Goal: Find specific page/section: Find specific page/section

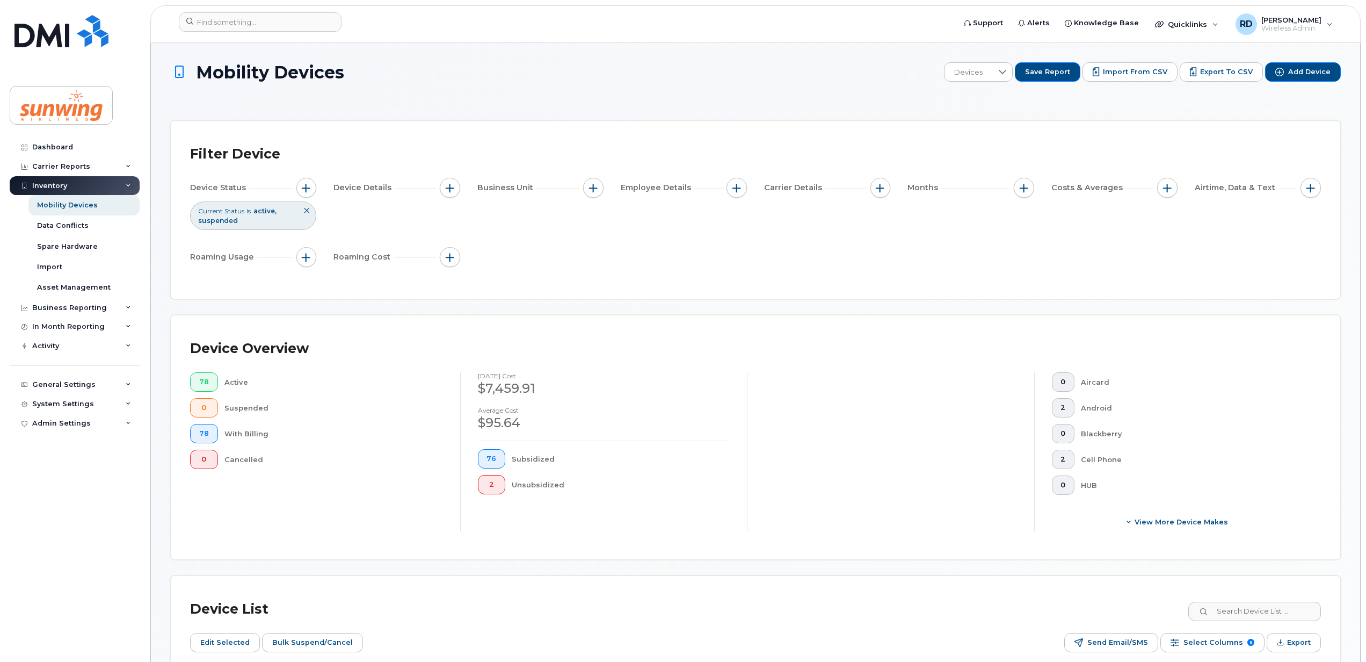
scroll to position [455, 0]
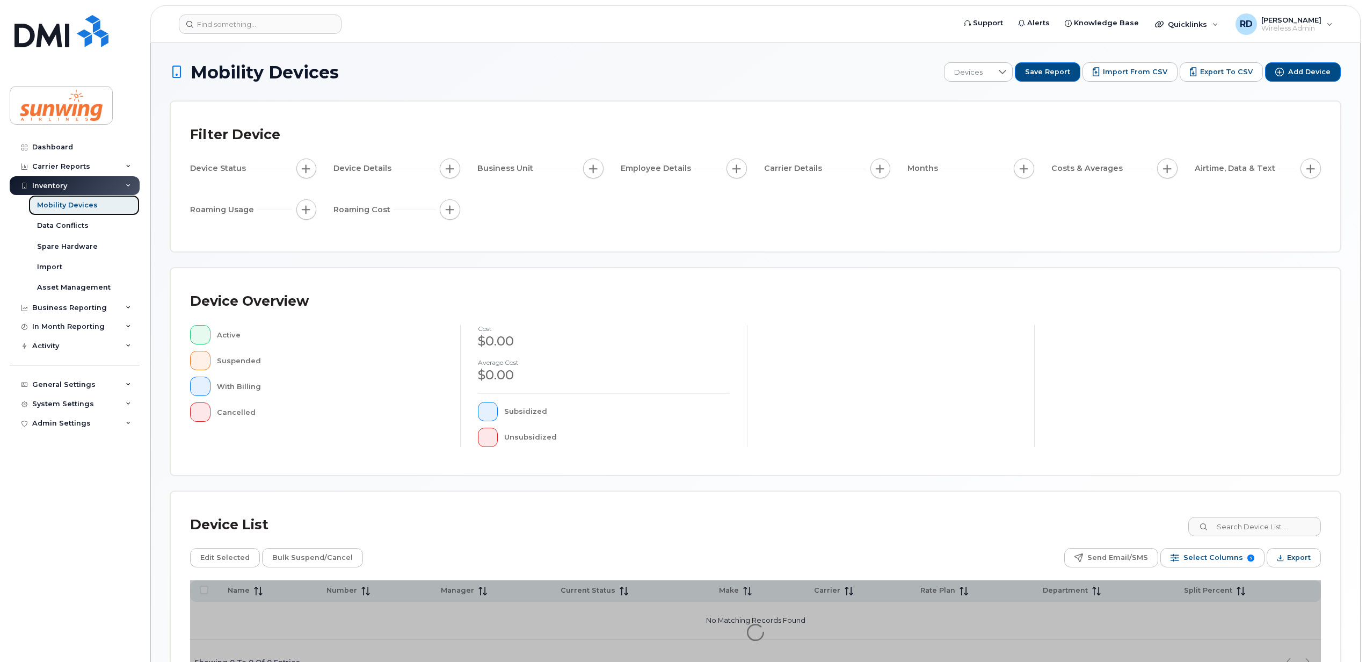
click at [74, 201] on div "Mobility Devices" at bounding box center [67, 205] width 61 height 10
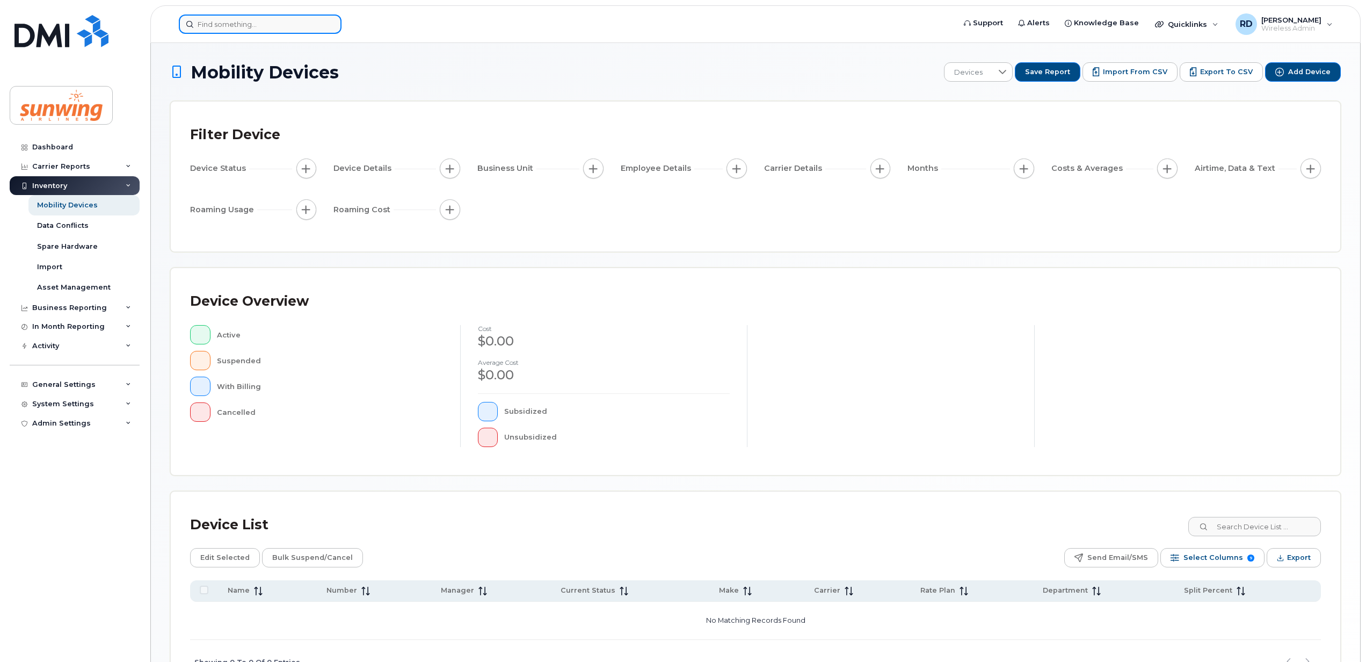
click at [208, 24] on input at bounding box center [260, 24] width 163 height 19
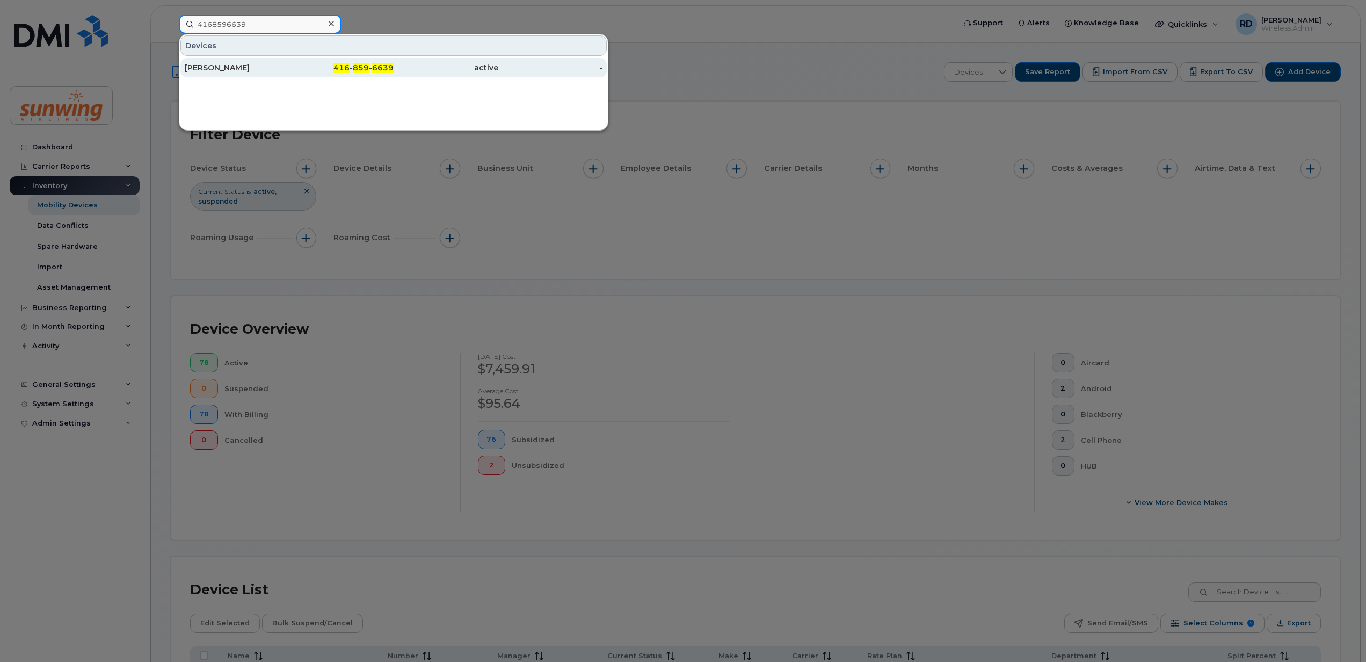
type input "4168596639"
click at [216, 65] on div "[PERSON_NAME]" at bounding box center [237, 67] width 105 height 11
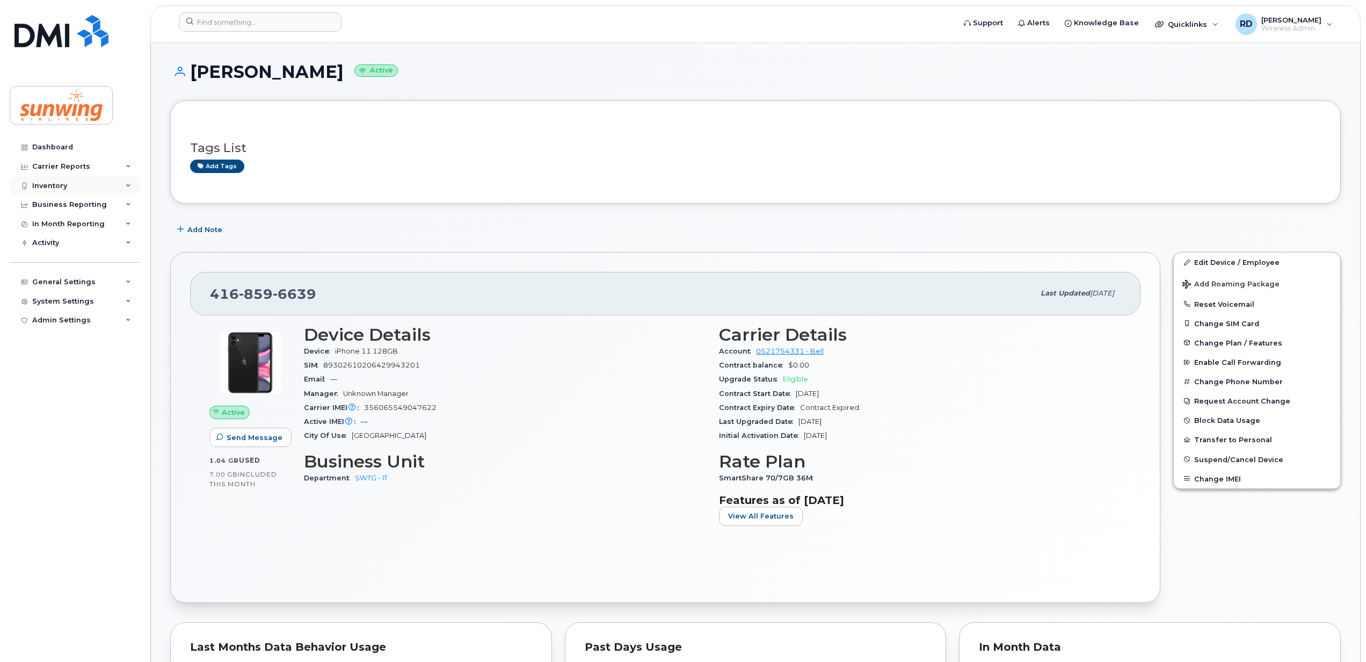
click at [59, 183] on div "Inventory" at bounding box center [49, 186] width 35 height 9
